Goal: Transaction & Acquisition: Obtain resource

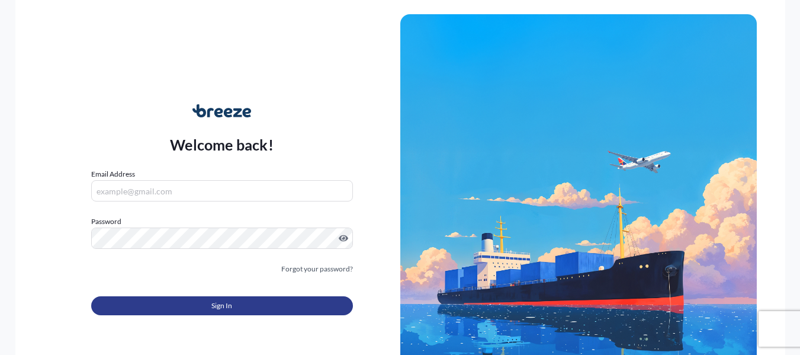
type input "[PERSON_NAME][EMAIL_ADDRESS][PERSON_NAME][DOMAIN_NAME]"
click at [311, 304] on button "Sign In" at bounding box center [222, 305] width 262 height 19
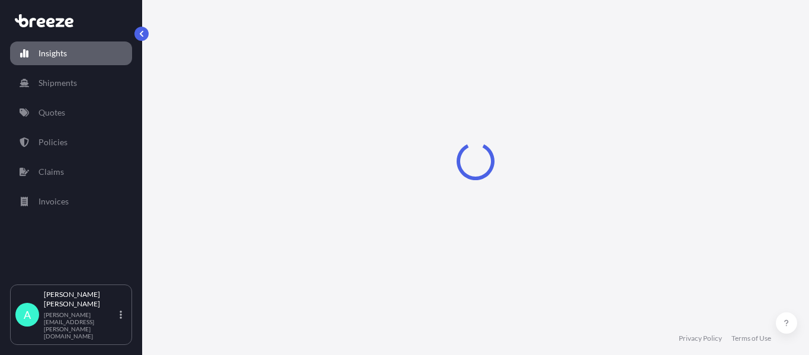
select select "2025"
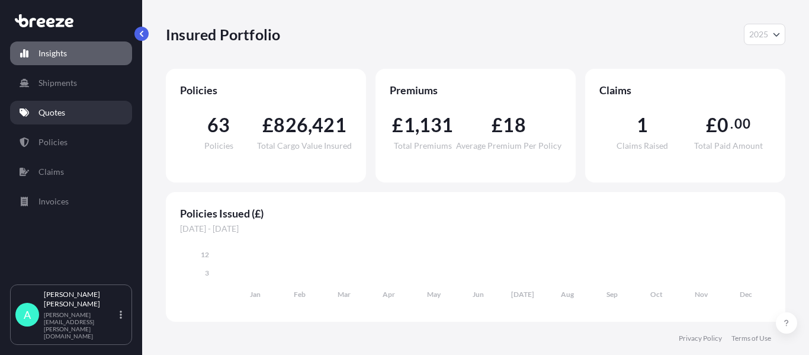
click at [66, 104] on link "Quotes" at bounding box center [71, 113] width 122 height 24
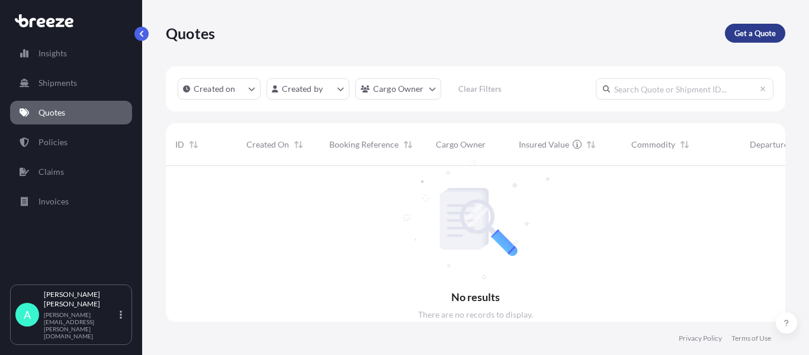
scroll to position [189, 610]
click at [738, 34] on p "Get a Quote" at bounding box center [754, 33] width 41 height 12
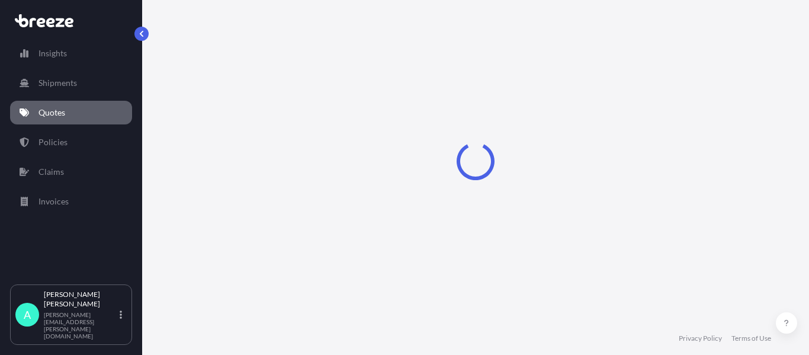
select select "Sea"
select select "1"
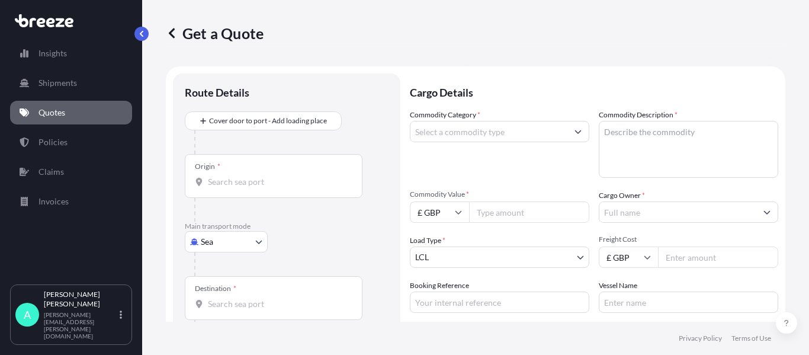
scroll to position [19, 0]
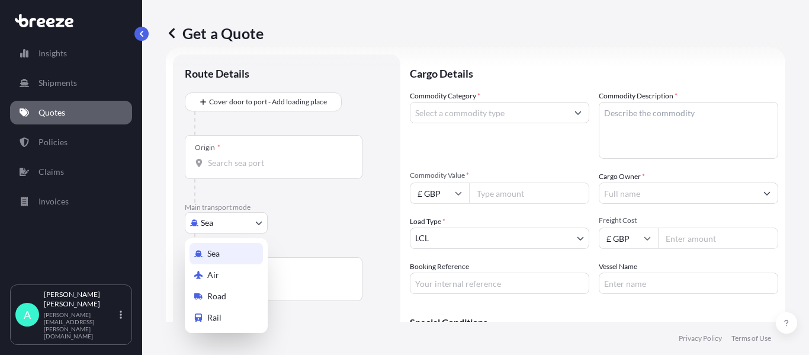
click at [224, 220] on body "Insights Shipments Quotes Policies Claims Invoices A [PERSON_NAME] [PERSON_NAME…" at bounding box center [404, 177] width 809 height 355
click at [218, 272] on span "Air" at bounding box center [213, 275] width 12 height 12
select select "Air"
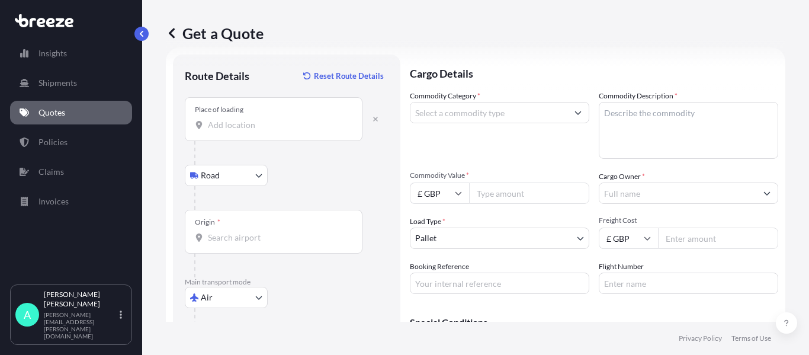
click at [242, 130] on input "Place of loading" at bounding box center [278, 125] width 140 height 12
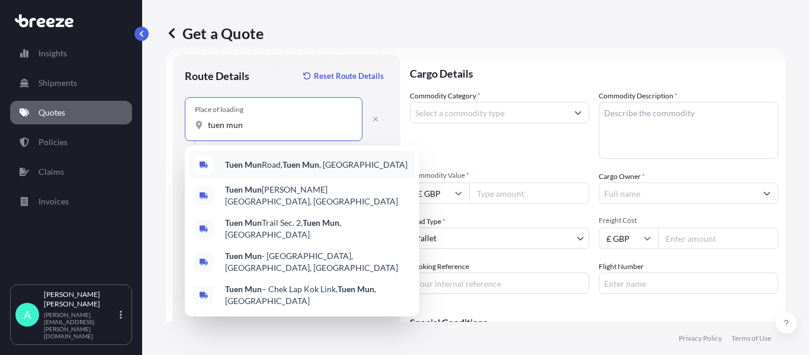
click at [284, 168] on span "[GEOGRAPHIC_DATA] , [GEOGRAPHIC_DATA]" at bounding box center [316, 165] width 182 height 12
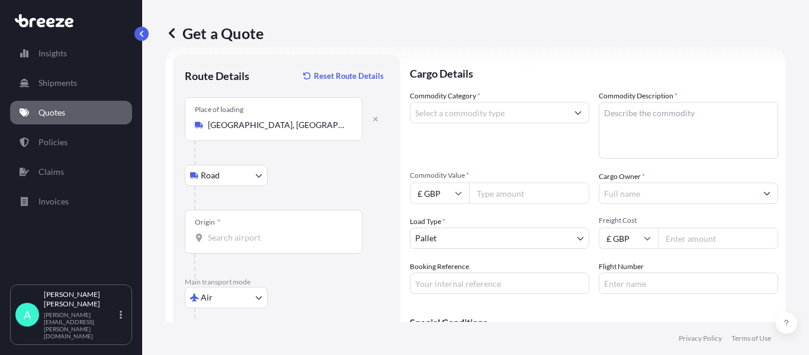
drag, startPoint x: 358, startPoint y: 126, endPoint x: 179, endPoint y: 118, distance: 179.5
click at [179, 118] on div "Route Details Reset Route Details Place of loading [GEOGRAPHIC_DATA] Rail Origi…" at bounding box center [286, 241] width 227 height 375
click at [377, 117] on icon "button" at bounding box center [375, 118] width 7 height 7
click at [275, 130] on input "Place of loading" at bounding box center [278, 125] width 140 height 12
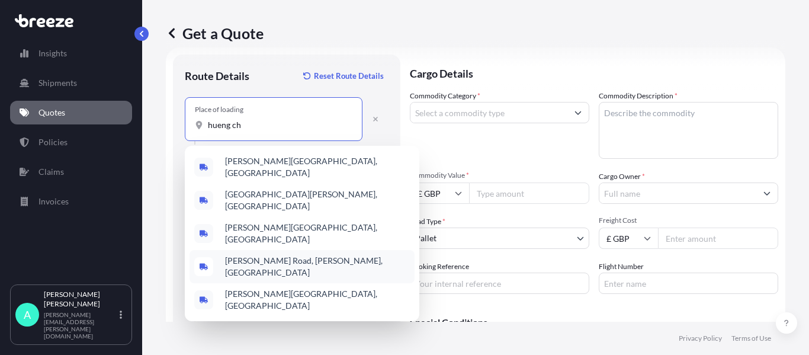
click at [220, 125] on input "hueng ch" at bounding box center [278, 125] width 140 height 12
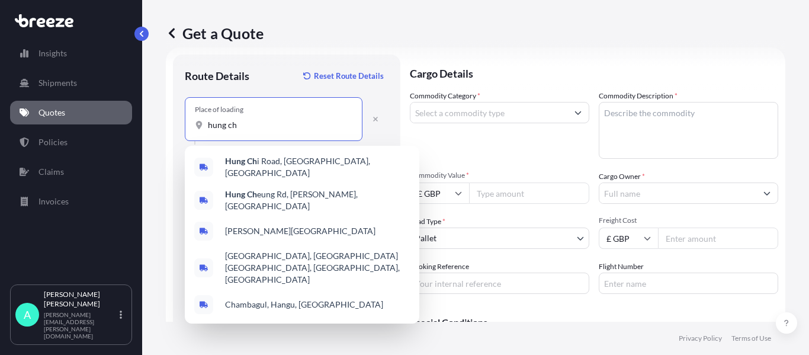
click at [252, 130] on input "hung ch" at bounding box center [278, 125] width 140 height 12
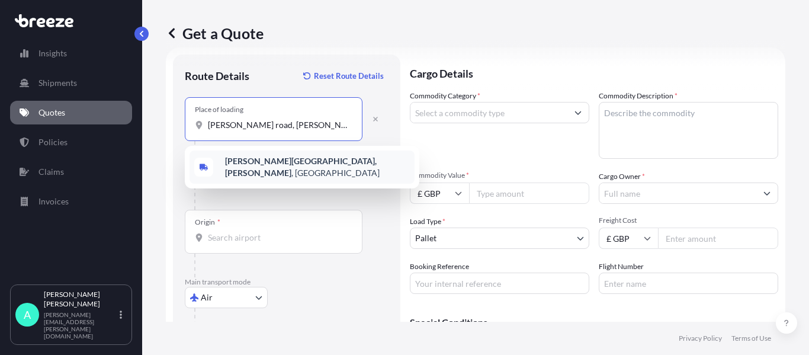
click at [277, 169] on b "[PERSON_NAME][GEOGRAPHIC_DATA], [PERSON_NAME]" at bounding box center [301, 167] width 152 height 22
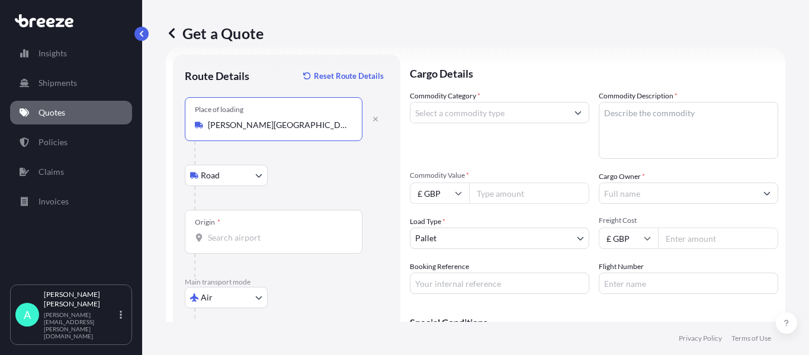
type input "[PERSON_NAME][GEOGRAPHIC_DATA][PERSON_NAME], [GEOGRAPHIC_DATA]"
click at [243, 229] on div "Origin *" at bounding box center [274, 232] width 178 height 44
click at [243, 232] on input "Origin *" at bounding box center [278, 238] width 140 height 12
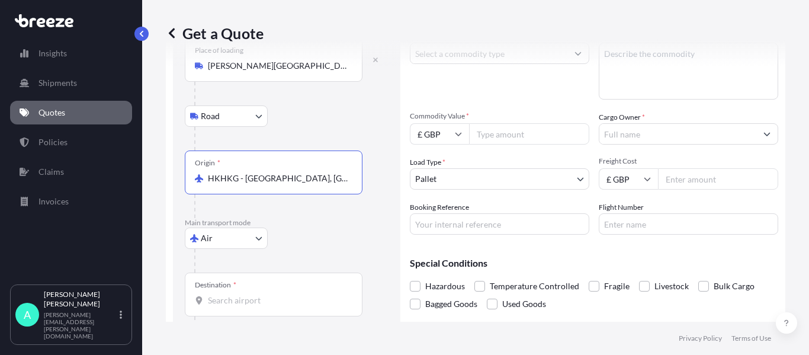
scroll to position [134, 0]
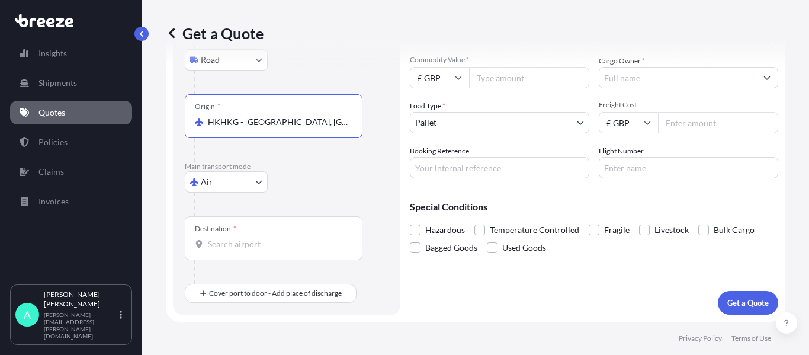
type input "HKHKG - [GEOGRAPHIC_DATA], [GEOGRAPHIC_DATA]"
click at [255, 245] on input "Destination *" at bounding box center [278, 244] width 140 height 12
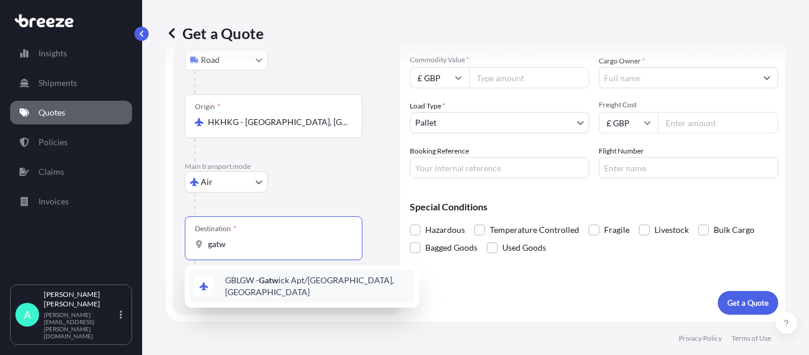
click at [311, 287] on span "GBLGW - Gatw ick Apt/[GEOGRAPHIC_DATA], [GEOGRAPHIC_DATA]" at bounding box center [317, 286] width 185 height 24
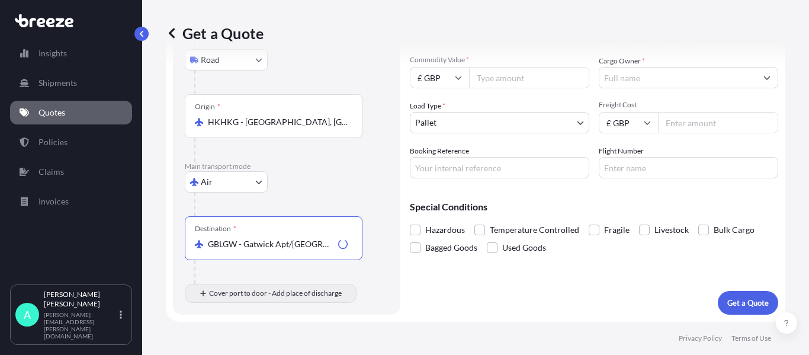
type input "GBLGW - Gatwick Apt/[GEOGRAPHIC_DATA], [GEOGRAPHIC_DATA]"
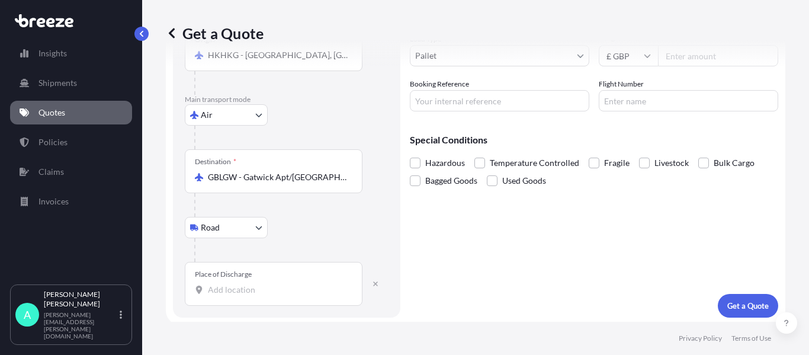
scroll to position [204, 0]
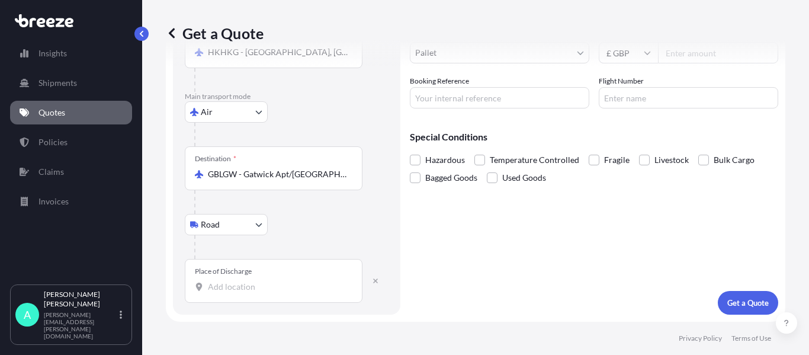
click at [247, 275] on div "Place of Discharge" at bounding box center [223, 270] width 57 height 9
click at [247, 281] on input "Place of Discharge" at bounding box center [278, 287] width 140 height 12
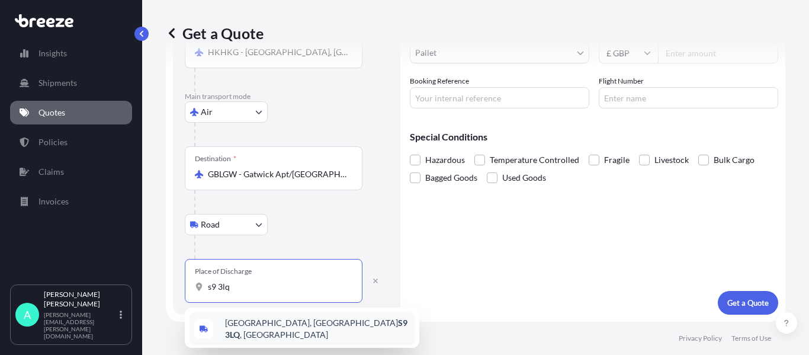
click at [269, 327] on span "[STREET_ADDRESS]" at bounding box center [317, 329] width 185 height 24
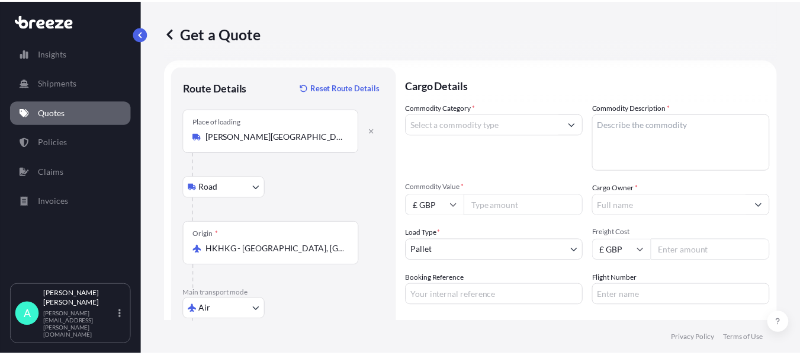
scroll to position [0, 0]
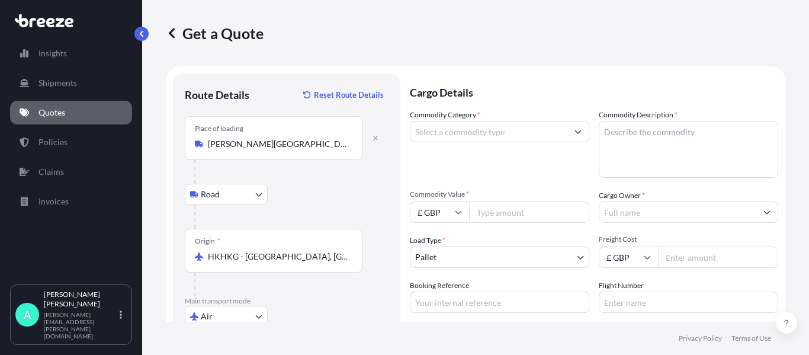
type input "[STREET_ADDRESS]"
click at [513, 126] on input "Commodity Category *" at bounding box center [488, 131] width 157 height 21
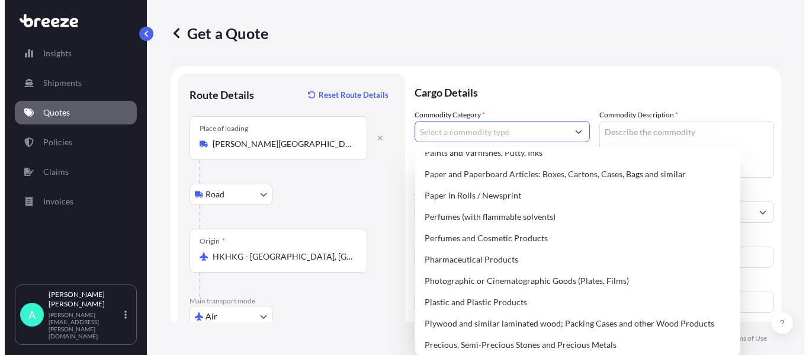
scroll to position [2072, 0]
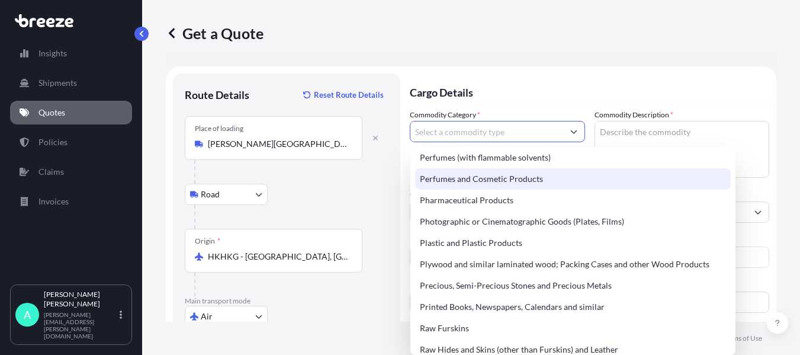
click at [472, 182] on div "Perfumes and Cosmetic Products" at bounding box center [573, 178] width 316 height 21
type input "Perfumes and Cosmetic Products"
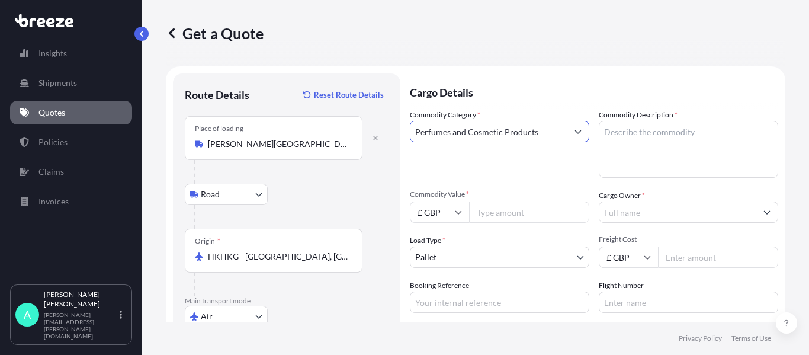
click at [632, 128] on textarea "Commodity Description *" at bounding box center [688, 149] width 179 height 57
type textarea "Cosmetics"
click at [507, 213] on input "Commodity Value *" at bounding box center [529, 211] width 120 height 21
click at [443, 210] on input "£ GBP" at bounding box center [439, 211] width 59 height 21
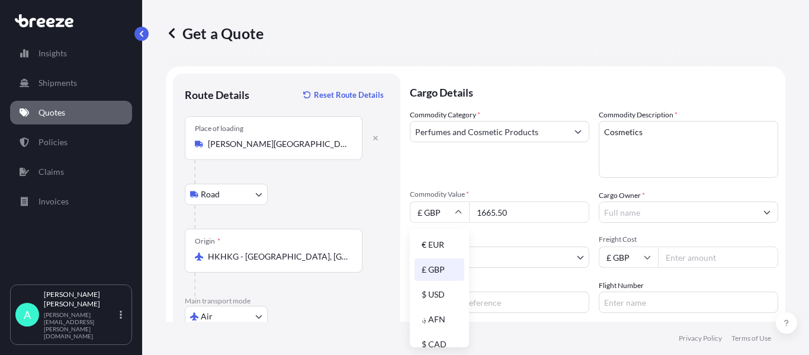
click at [509, 207] on input "1665.50" at bounding box center [529, 211] width 120 height 21
type input "1"
paste input "12286.01"
type input "12286.01"
click at [676, 255] on input "Freight Cost" at bounding box center [718, 256] width 120 height 21
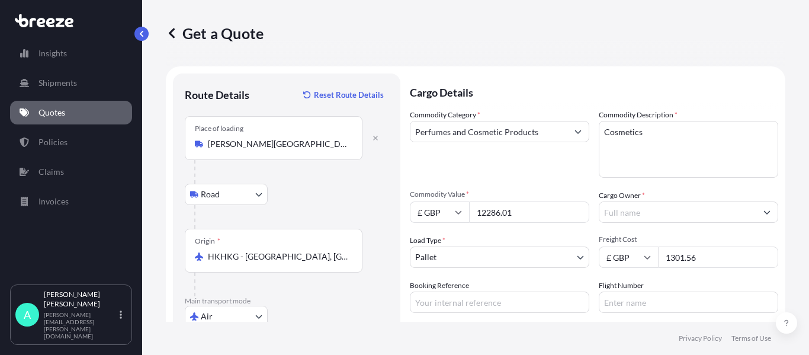
type input "1301.56"
click at [573, 298] on input "Booking Reference" at bounding box center [499, 301] width 179 height 21
type input "17365"
click at [645, 217] on input "Cargo Owner *" at bounding box center [677, 211] width 157 height 21
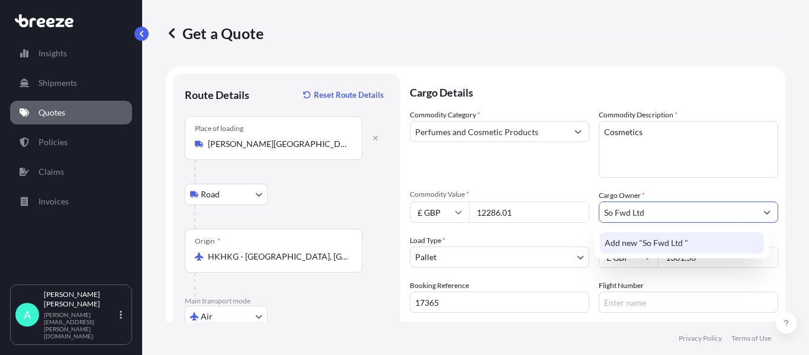
type input "So Fwd Ltd"
click at [640, 229] on div "Add new "So Fwd Ltd "" at bounding box center [682, 242] width 174 height 31
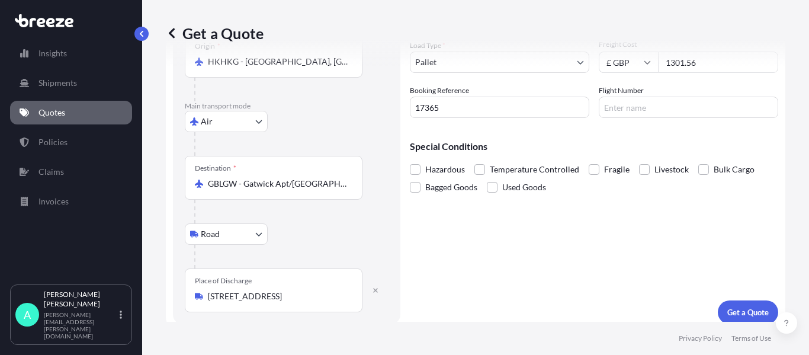
scroll to position [204, 0]
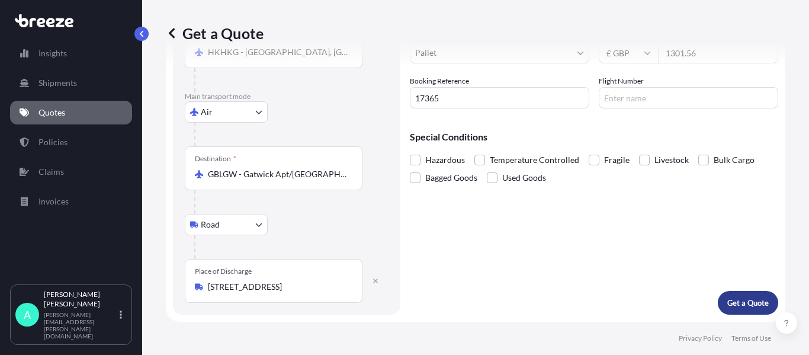
click at [729, 295] on button "Get a Quote" at bounding box center [748, 303] width 60 height 24
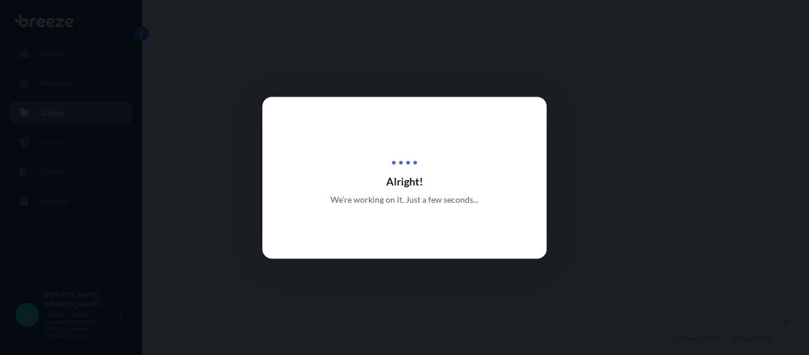
select select "Road"
select select "Air"
select select "Road"
select select "1"
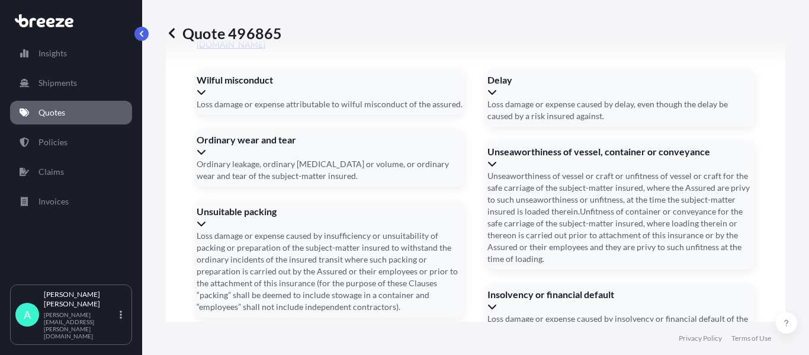
scroll to position [1705, 0]
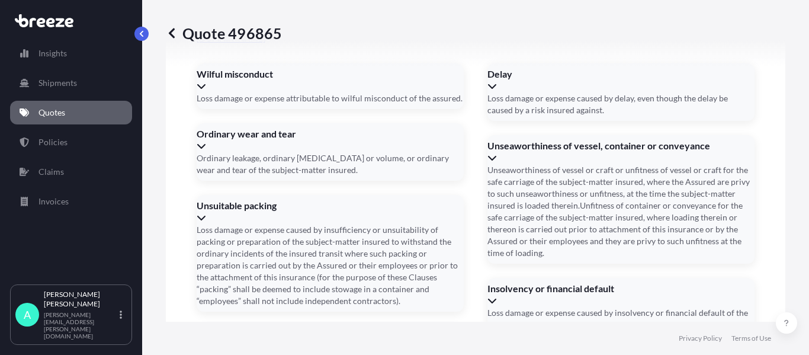
click at [499, 211] on li "[STREET_ADDRESS]" at bounding box center [470, 215] width 166 height 22
type input "[STREET_ADDRESS]"
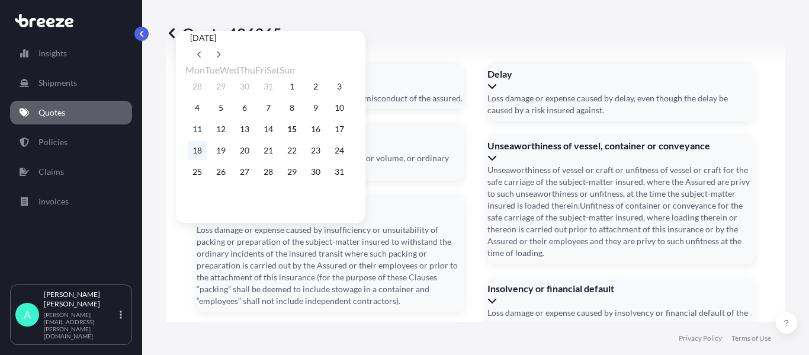
click at [197, 149] on button "18" at bounding box center [197, 150] width 19 height 19
type input "[DATE]"
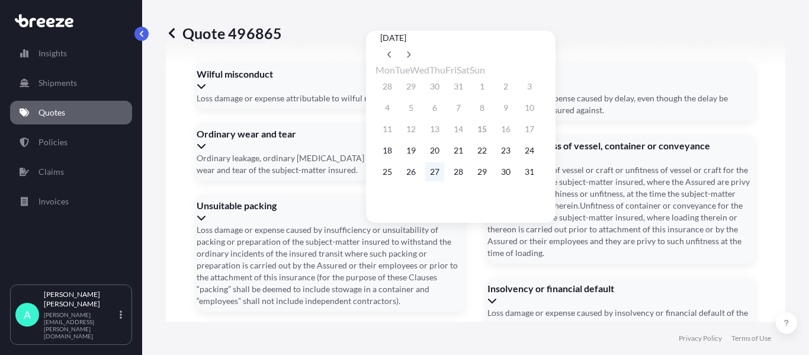
click at [438, 178] on button "27" at bounding box center [434, 171] width 19 height 19
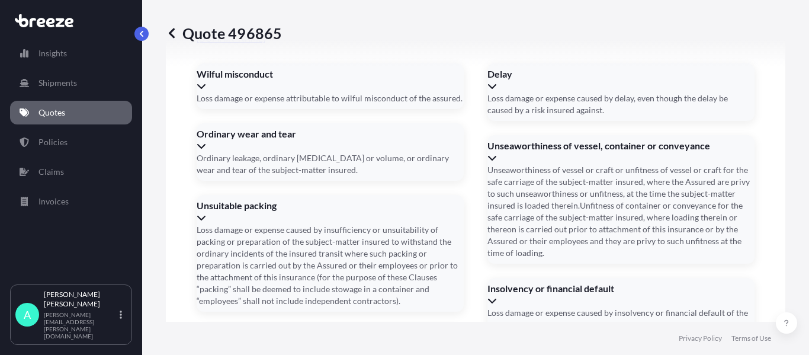
type input "[DATE]"
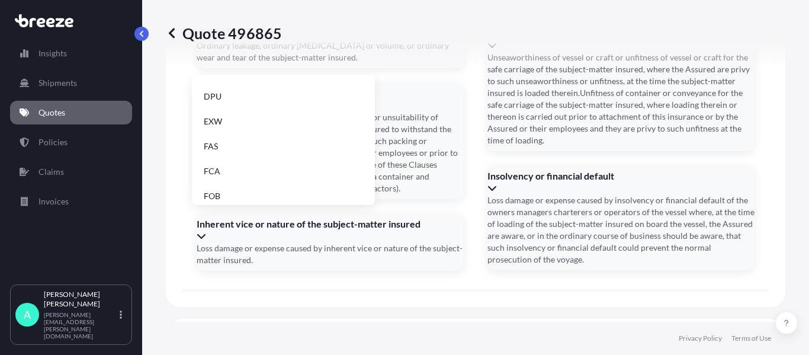
scroll to position [150, 0]
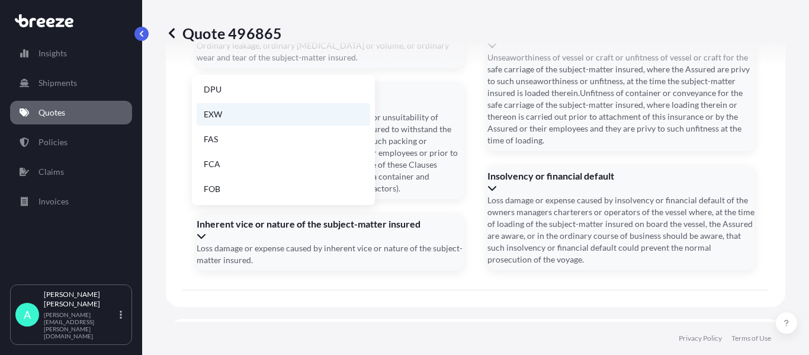
click at [217, 117] on li "EXW" at bounding box center [283, 114] width 173 height 22
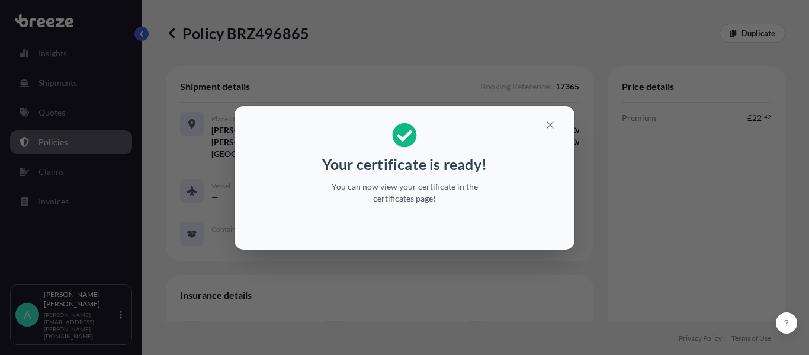
click at [450, 172] on p "Your certificate is ready!" at bounding box center [404, 164] width 165 height 19
click at [555, 124] on icon "button" at bounding box center [550, 125] width 11 height 11
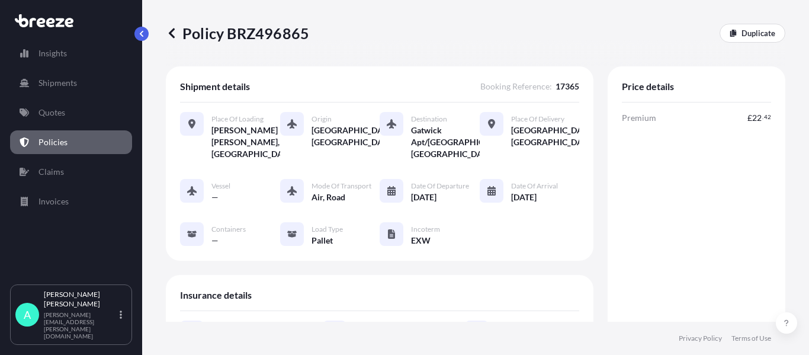
scroll to position [237, 0]
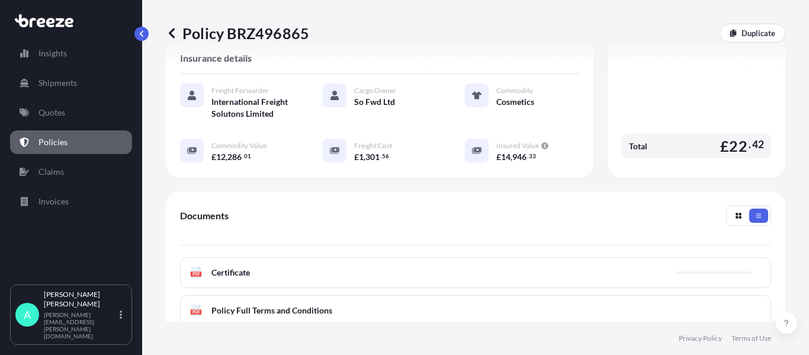
click at [247, 281] on div "PDF Certificate" at bounding box center [475, 272] width 591 height 31
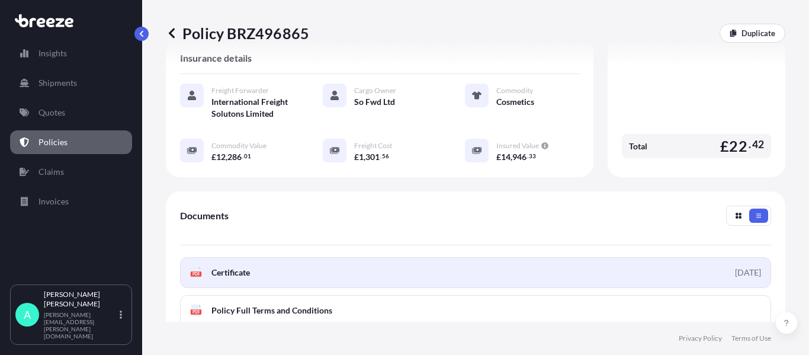
click at [252, 259] on link "PDF Certificate [DATE]" at bounding box center [475, 272] width 591 height 31
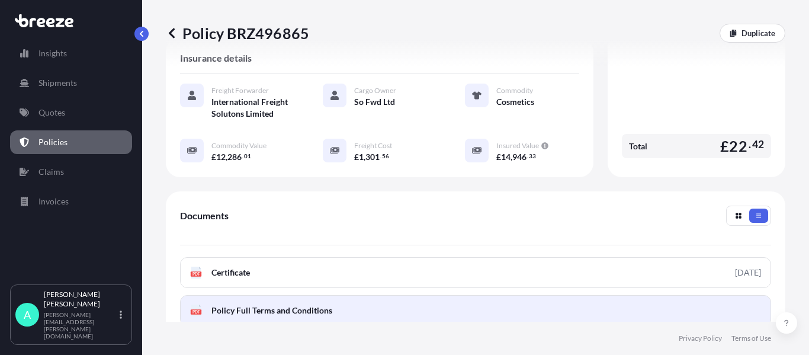
click at [311, 310] on span "Policy Full Terms and Conditions" at bounding box center [271, 310] width 121 height 12
